Goal: Answer question/provide support

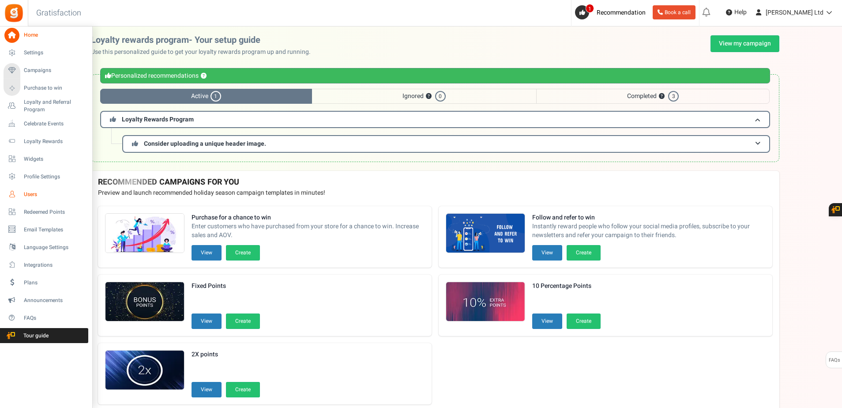
click at [34, 195] on span "Users" at bounding box center [55, 195] width 62 height 8
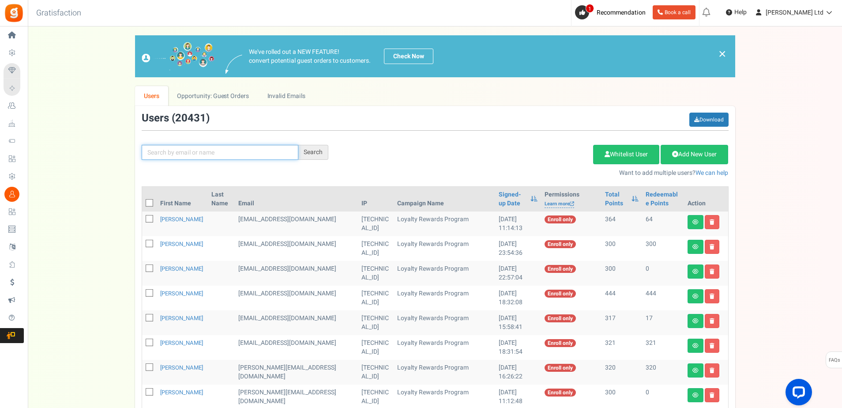
click at [177, 154] on input "text" at bounding box center [220, 152] width 157 height 15
paste input "[EMAIL_ADDRESS][DOMAIN_NAME]"
type input "[EMAIL_ADDRESS][DOMAIN_NAME]"
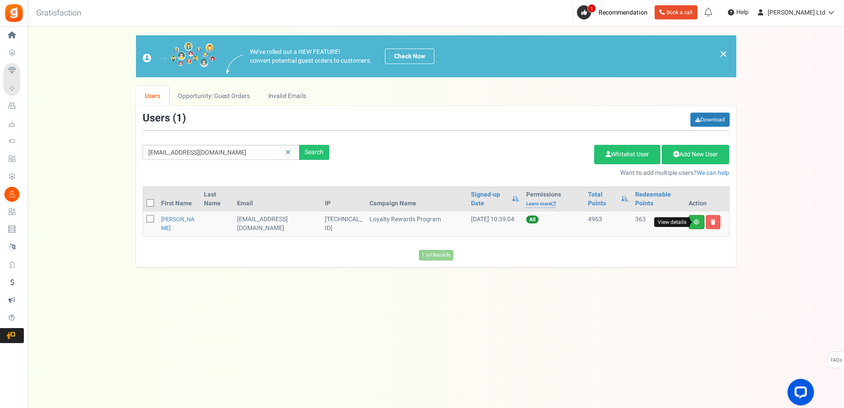
click at [694, 222] on icon at bounding box center [697, 221] width 6 height 5
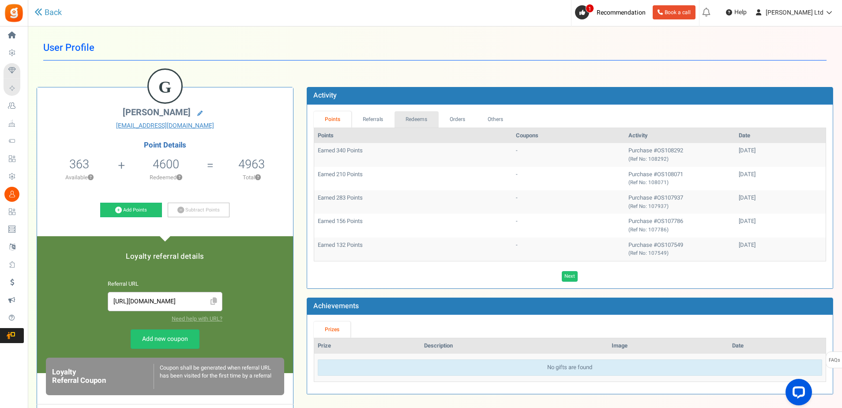
click at [417, 118] on link "Redeems" at bounding box center [417, 119] width 44 height 16
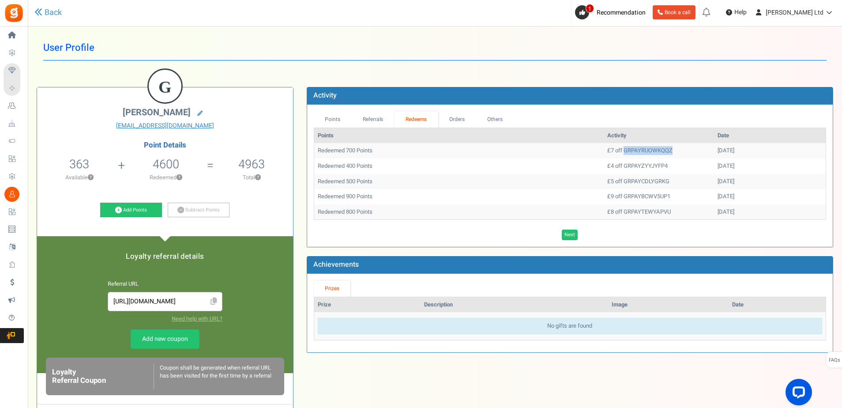
drag, startPoint x: 641, startPoint y: 151, endPoint x: 588, endPoint y: 150, distance: 53.4
click at [604, 150] on td "£7 off GRPAYRUOWKQQZ" at bounding box center [659, 150] width 110 height 15
copy td "GRPAYRUOWKQQZ"
